Goal: Book appointment/travel/reservation

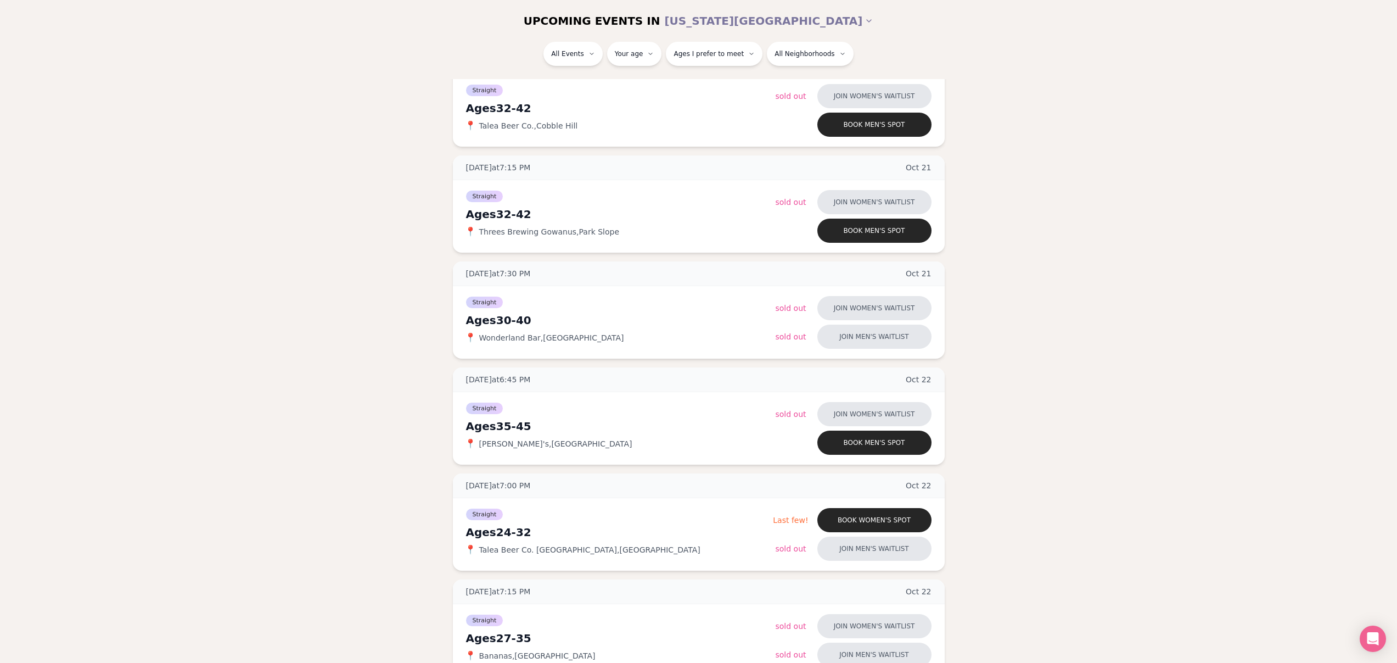
scroll to position [935, 0]
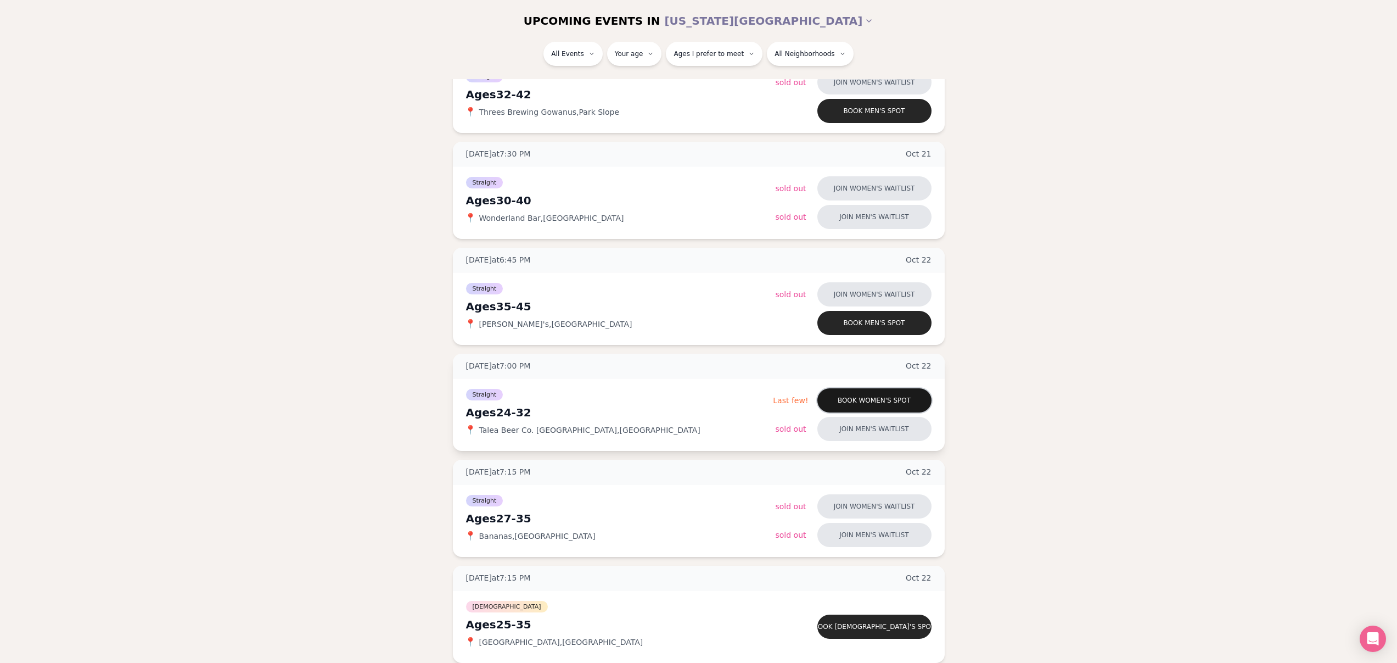
click at [897, 399] on button "Book women's spot" at bounding box center [874, 400] width 114 height 24
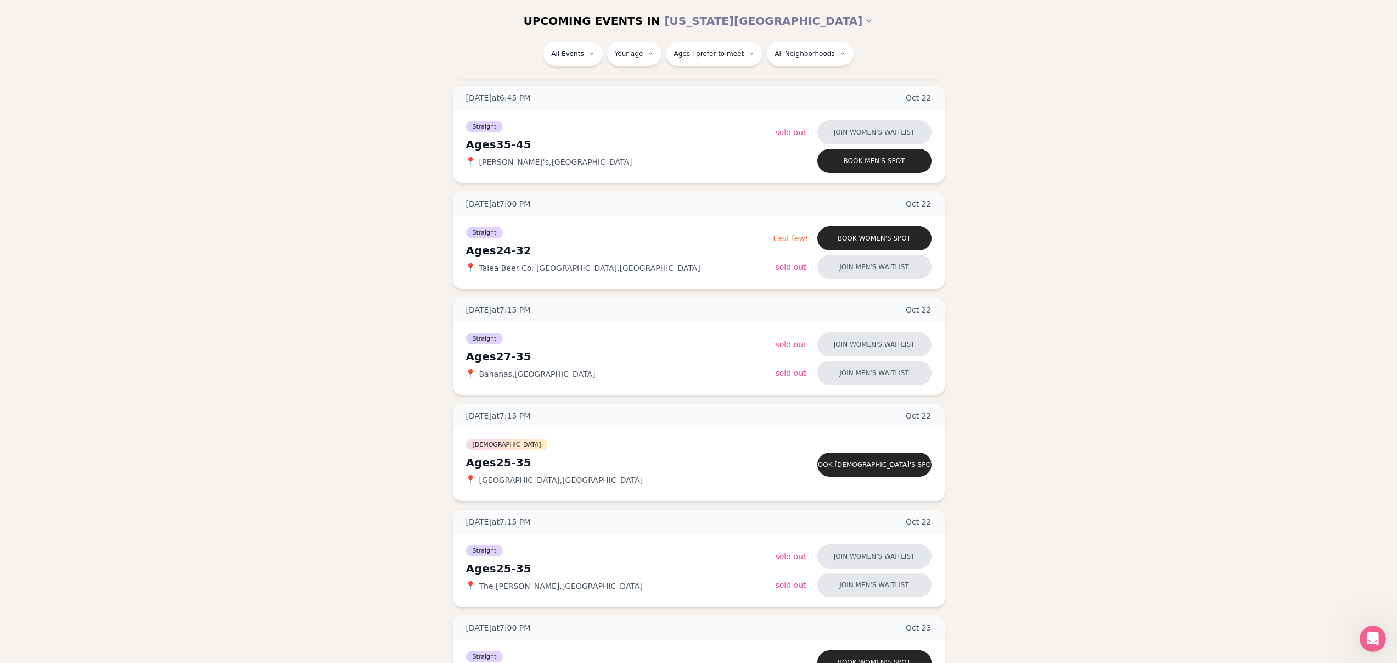
scroll to position [1093, 0]
